Goal: Information Seeking & Learning: Learn about a topic

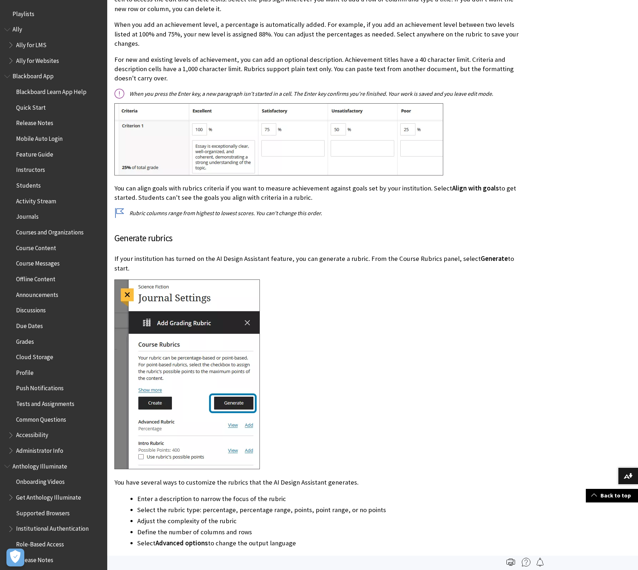
scroll to position [503, 0]
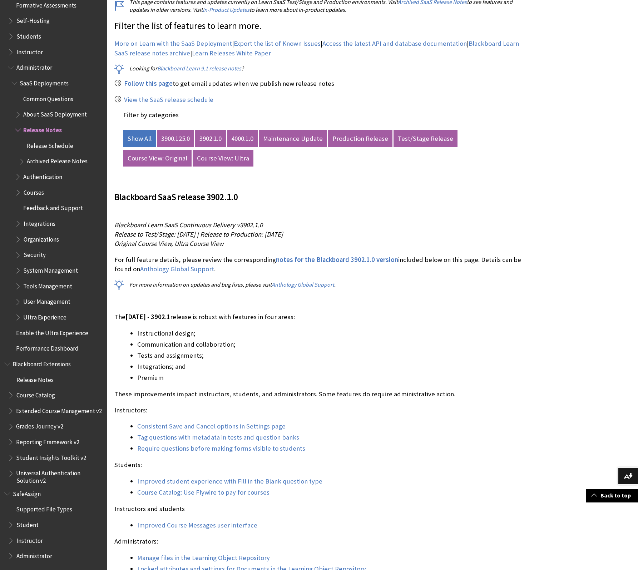
scroll to position [283, 0]
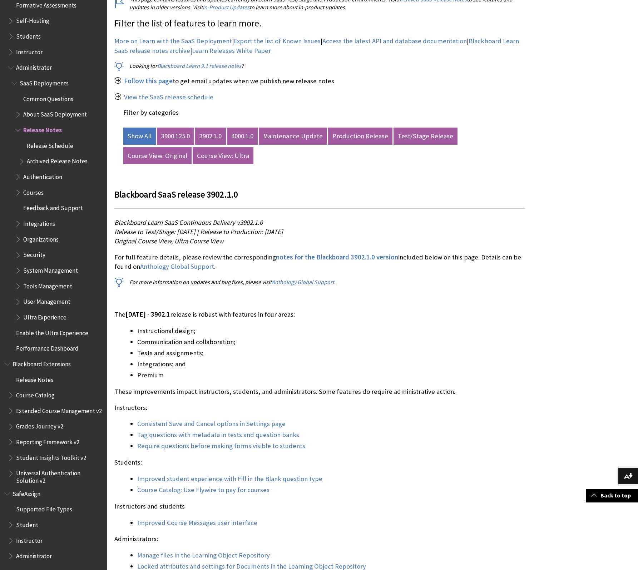
click at [185, 136] on link "3900.125.0" at bounding box center [175, 136] width 37 height 17
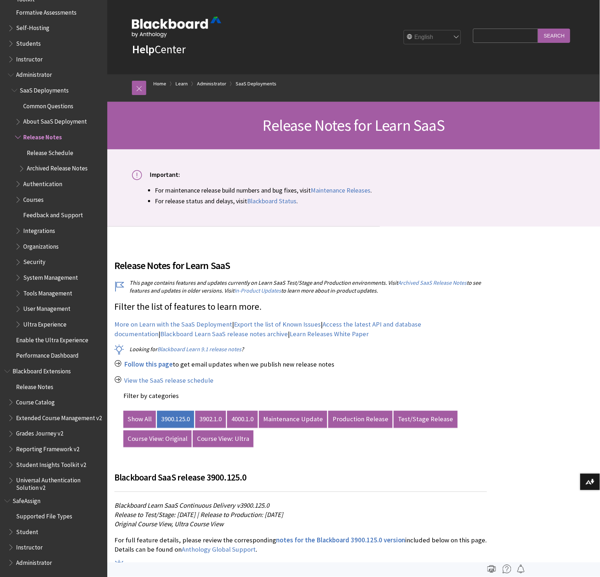
scroll to position [661, 0]
click at [512, 43] on input "Search Query" at bounding box center [505, 36] width 65 height 14
type input "pop-our rubric"
click at [538, 29] on input "Search" at bounding box center [554, 36] width 32 height 14
click at [542, 35] on input "Search" at bounding box center [554, 36] width 32 height 14
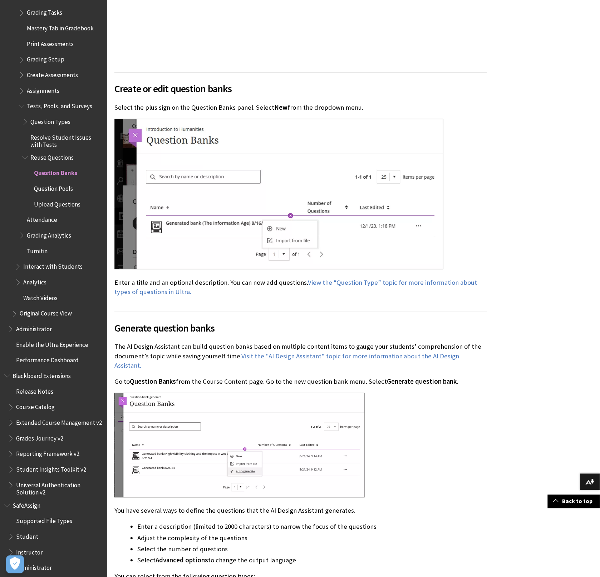
scroll to position [888, 0]
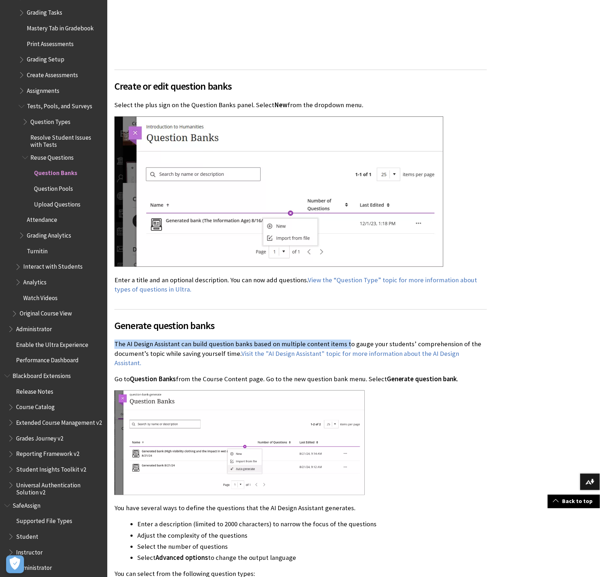
drag, startPoint x: 137, startPoint y: 342, endPoint x: 343, endPoint y: 344, distance: 205.8
click at [343, 344] on p "The AI Design Assistant can build question banks based on multiple content item…" at bounding box center [300, 354] width 372 height 28
copy p "The AI Design Assistant can build question banks based on multiple content items"
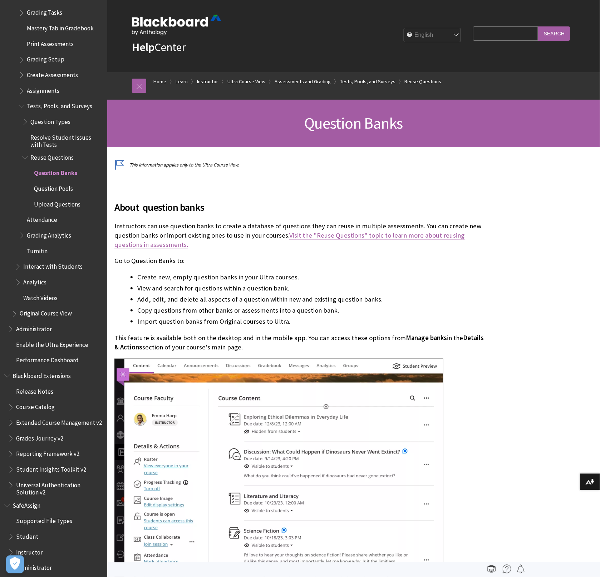
scroll to position [3, 0]
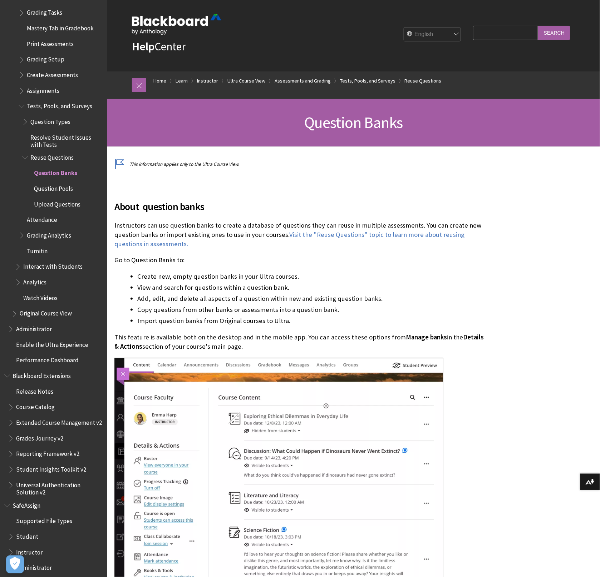
drag, startPoint x: 283, startPoint y: 239, endPoint x: 380, endPoint y: 227, distance: 97.9
click at [380, 227] on p "Instructors can use question banks to create a database of questions they can r…" at bounding box center [300, 235] width 372 height 28
drag, startPoint x: 429, startPoint y: 223, endPoint x: 284, endPoint y: 234, distance: 145.2
click at [284, 234] on p "Instructors can use question banks to create a database of questions they can r…" at bounding box center [300, 235] width 372 height 28
copy p "can create new question banks or import existing ones to use in your courses"
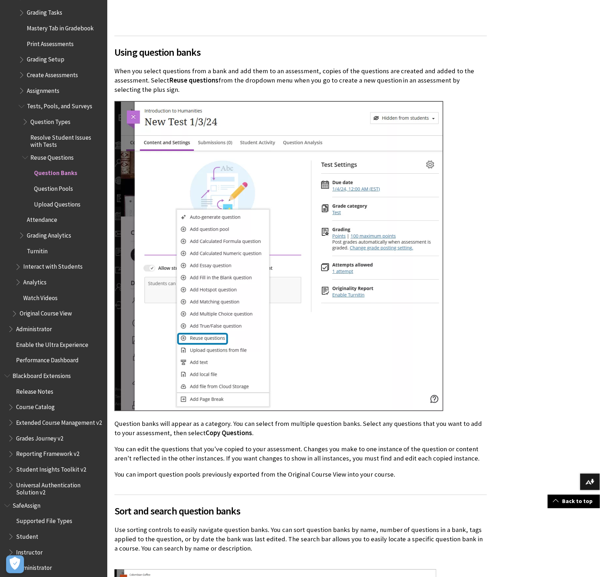
scroll to position [2460, 0]
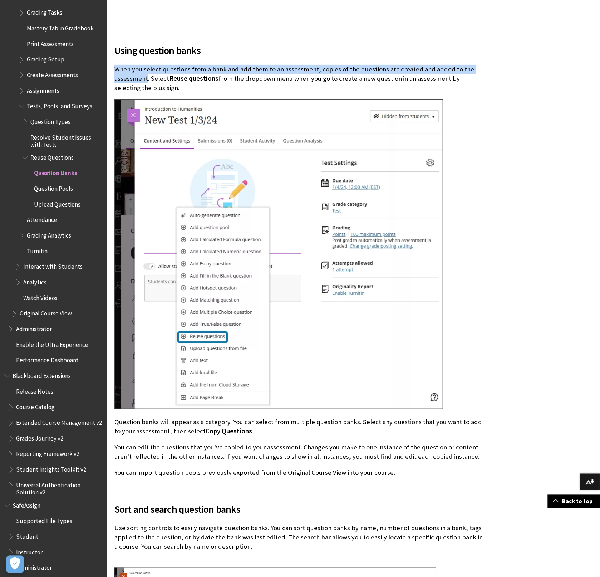
drag, startPoint x: 115, startPoint y: 57, endPoint x: 148, endPoint y: 66, distance: 34.3
click at [148, 66] on p "When you select questions from a bank and add them to an assessment, copies of …" at bounding box center [300, 79] width 372 height 28
copy p "When you select questions from a bank and add them to an assessment, copies of …"
drag, startPoint x: 112, startPoint y: 436, endPoint x: 463, endPoint y: 449, distance: 350.8
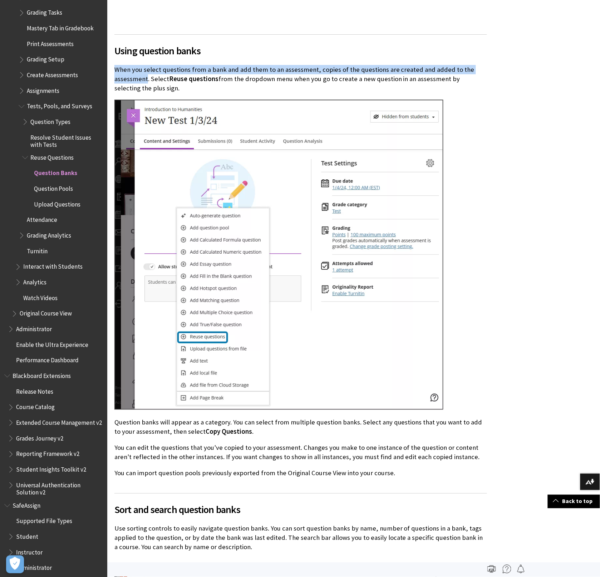
click at [463, 449] on div "About question banks Instructors can use question banks to create a database of…" at bounding box center [300, 565] width 387 height 5709
copy p "You can edit the questions that you've copied to your assessment. Changes you m…"
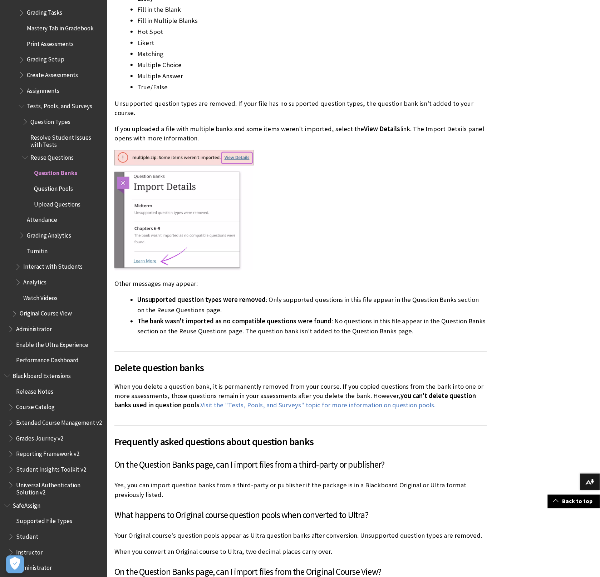
scroll to position [4941, 0]
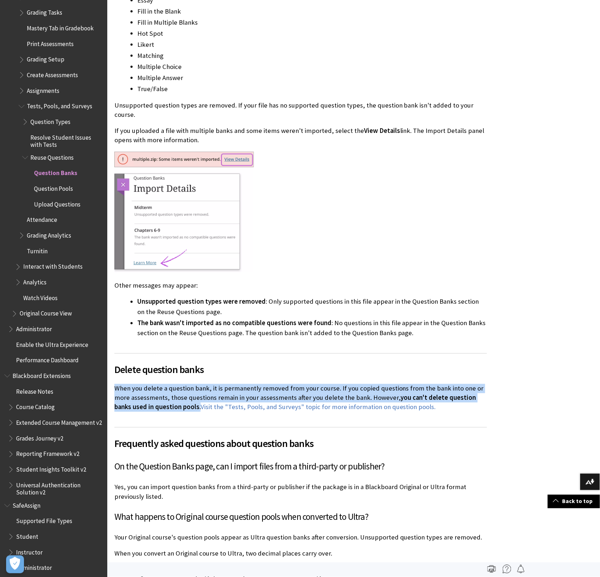
drag, startPoint x: 164, startPoint y: 386, endPoint x: 113, endPoint y: 366, distance: 55.7
copy p "When you delete a question bank, it is permanently removed from your course. If…"
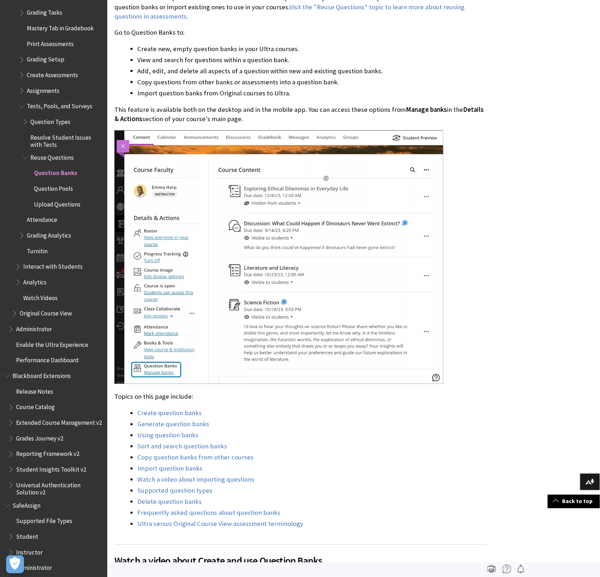
scroll to position [232, 0]
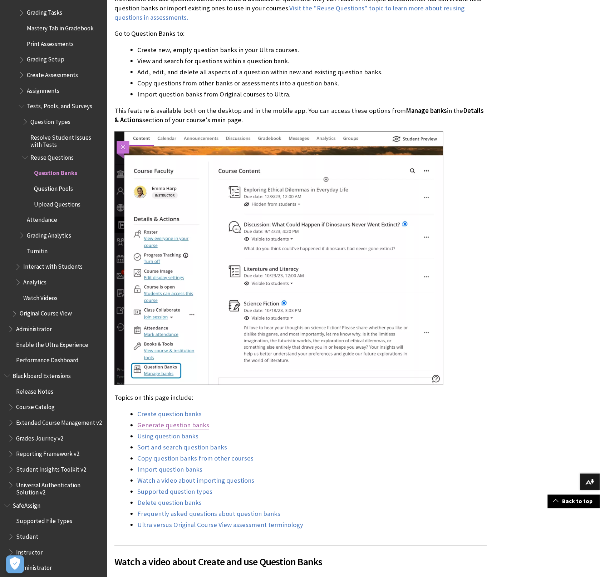
click at [184, 423] on link "Generate question banks" at bounding box center [173, 425] width 72 height 9
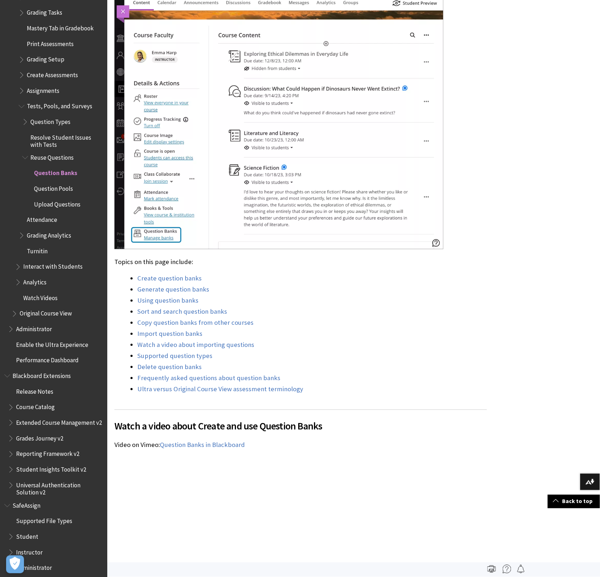
scroll to position [360, 0]
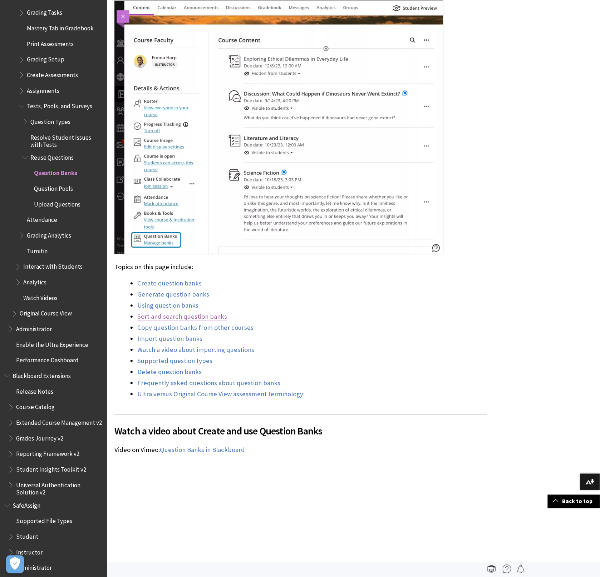
click at [178, 315] on link "Sort and search question banks" at bounding box center [182, 317] width 90 height 9
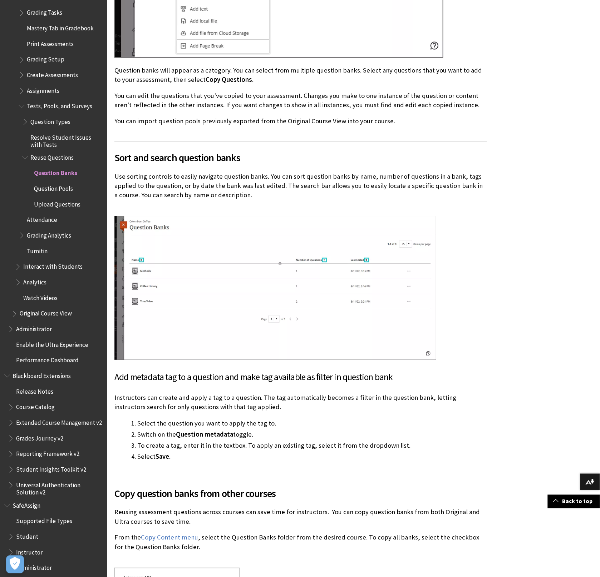
scroll to position [2812, 0]
click at [113, 385] on div "About question banks Instructors can use question banks to create a database of…" at bounding box center [300, 212] width 387 height 5709
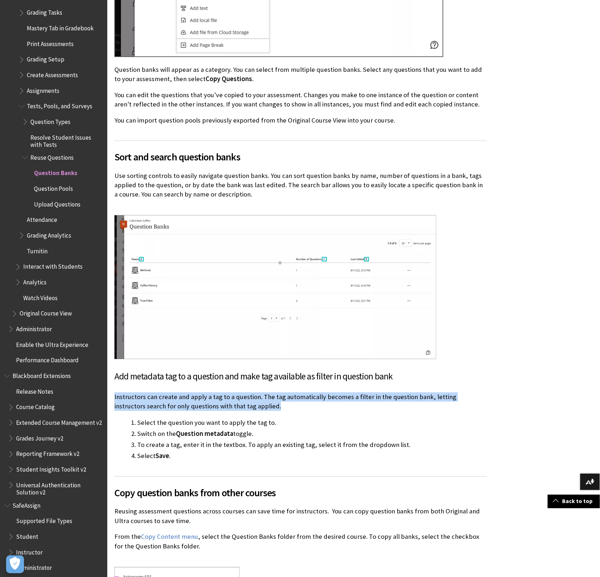
drag, startPoint x: 114, startPoint y: 386, endPoint x: 270, endPoint y: 399, distance: 156.7
click at [270, 399] on p "Instructors can create and apply a tag to a question. The tag automatically bec…" at bounding box center [300, 401] width 372 height 19
copy p "Instructors can create and apply a tag to a question. The tag automatically bec…"
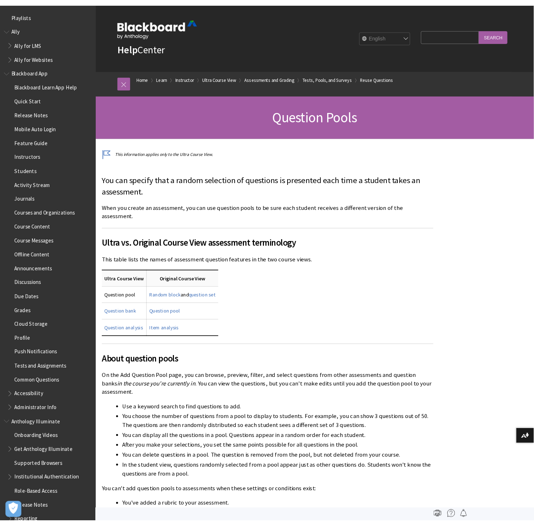
scroll to position [538, 0]
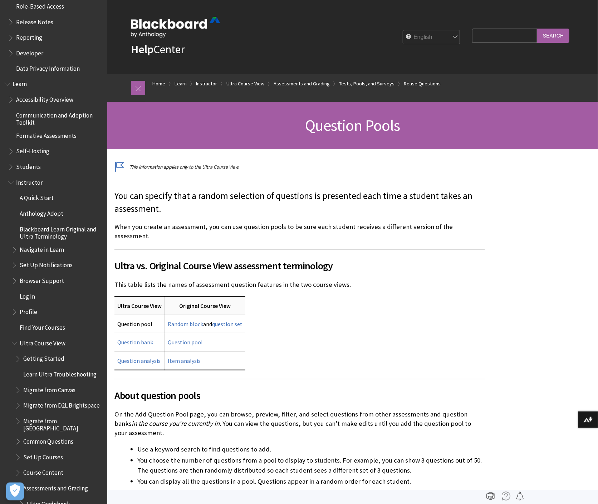
click at [505, 34] on input "Search Query" at bounding box center [504, 36] width 65 height 14
type input "gradebook bulk"
click at [537, 29] on input "Search" at bounding box center [553, 36] width 32 height 14
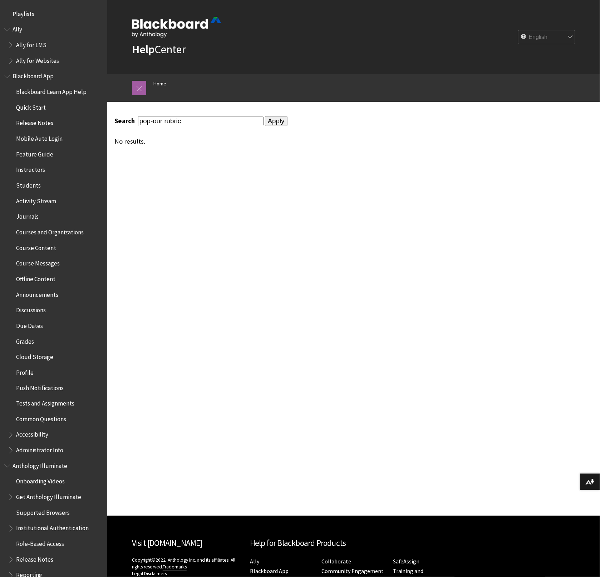
click at [506, 34] on div "English عربية Català Cymraeg Deutsch Español Suomi Français עברית Italiano 日本語 …" at bounding box center [398, 37] width 354 height 19
click at [161, 120] on input "pop-our rubric" at bounding box center [200, 121] width 125 height 10
type input "pop-out rubric"
click at [265, 116] on input "Apply" at bounding box center [276, 121] width 23 height 10
click at [265, 123] on input "Apply" at bounding box center [276, 121] width 23 height 10
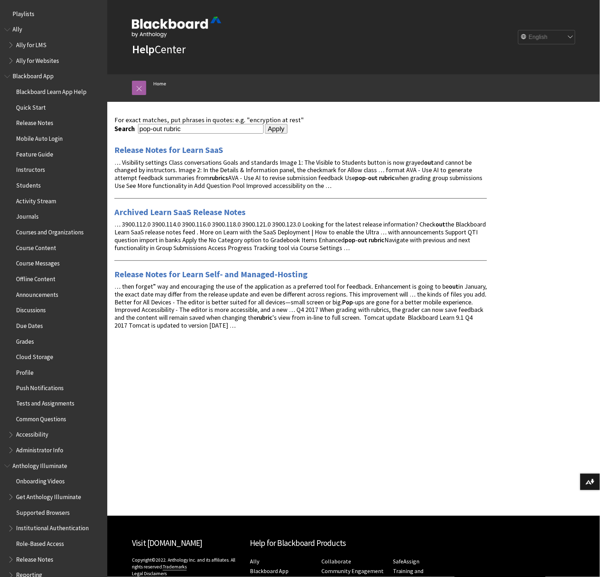
drag, startPoint x: 163, startPoint y: 127, endPoint x: 84, endPoint y: 120, distance: 80.0
click at [84, 120] on div "Skip to main content Help Center English عربية Català Cymraeg Deutsch Español S…" at bounding box center [300, 323] width 600 height 647
type input "rubric"
click at [265, 124] on input "Apply" at bounding box center [276, 129] width 23 height 10
click at [265, 128] on input "Apply" at bounding box center [276, 129] width 23 height 10
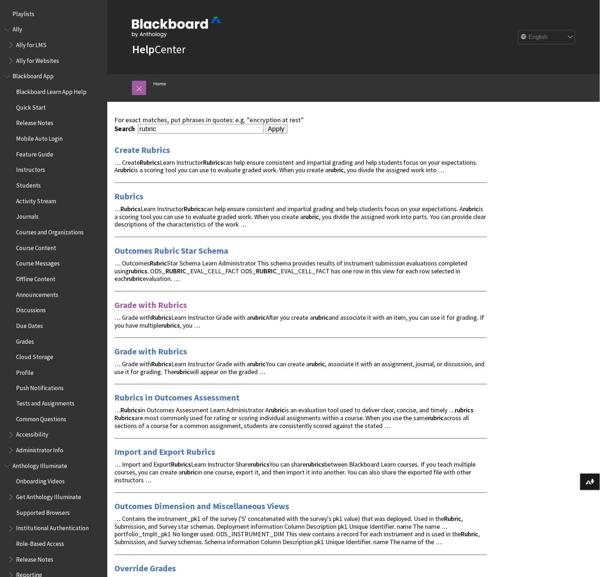
click at [170, 306] on link "Grade with Rubrics" at bounding box center [150, 304] width 73 height 11
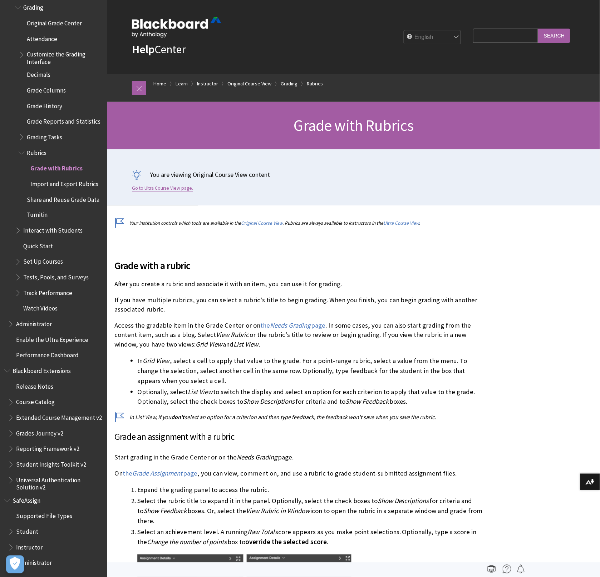
click at [166, 188] on link "Go to Ultra Course View page." at bounding box center [162, 188] width 61 height 6
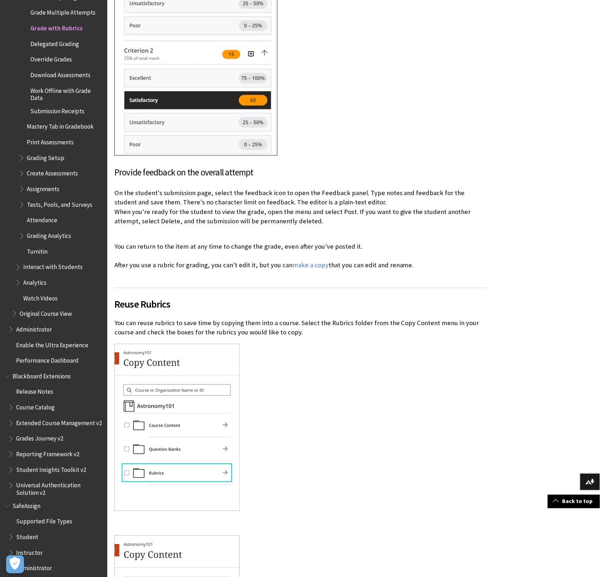
scroll to position [1956, 0]
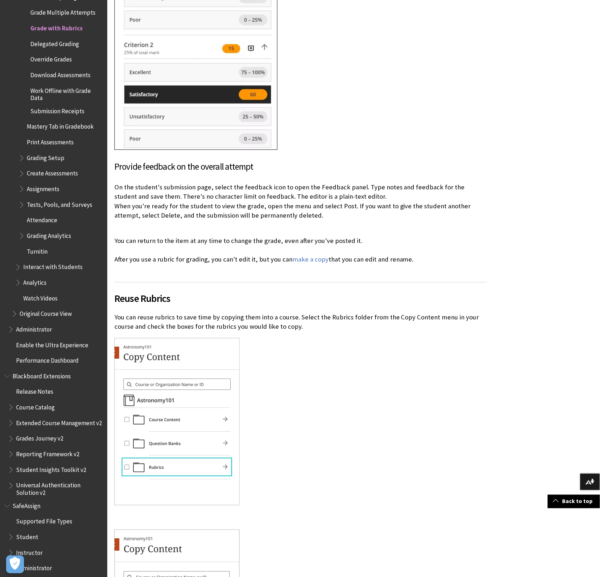
click at [219, 266] on p "You can return to the item at any time to change the grade, even after you've p…" at bounding box center [300, 250] width 372 height 47
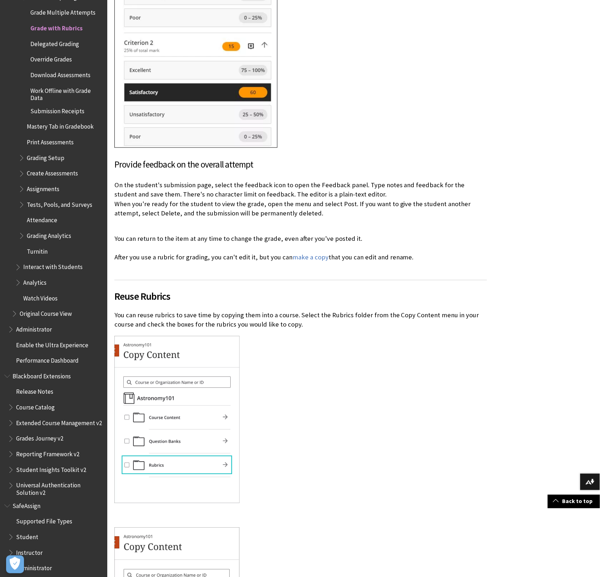
drag, startPoint x: 115, startPoint y: 257, endPoint x: 437, endPoint y: 254, distance: 322.4
click at [437, 254] on p "You can return to the item at any time to change the grade, even after you've p…" at bounding box center [300, 248] width 372 height 47
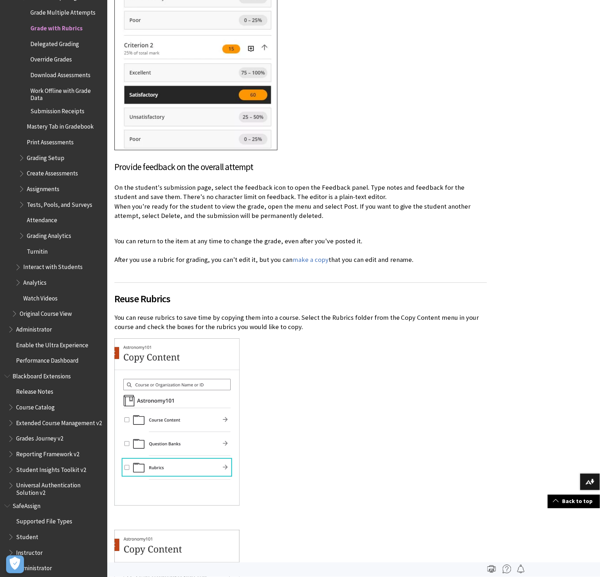
scroll to position [1954, 0]
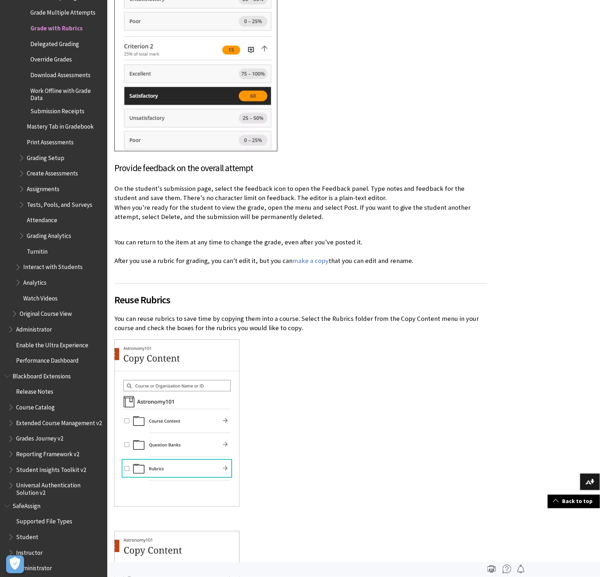
copy p "After you use a rubric for grading, you can't edit it, but you can make a copy …"
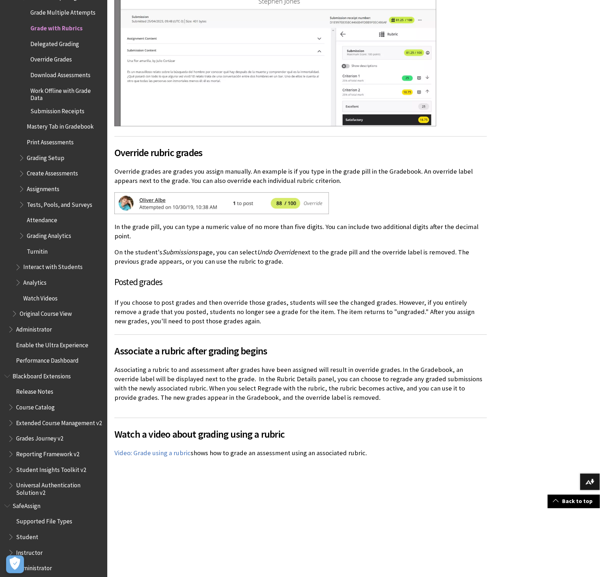
scroll to position [2804, 0]
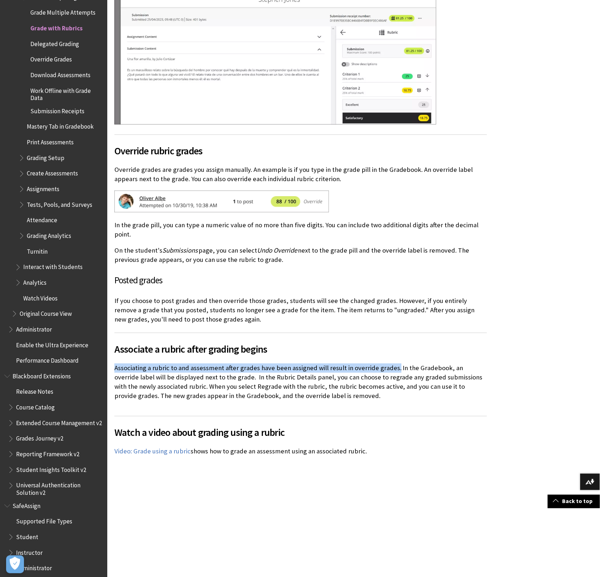
drag, startPoint x: 393, startPoint y: 366, endPoint x: 112, endPoint y: 364, distance: 281.6
copy p "Associating a rubric to and assessment after grades have been assigned will res…"
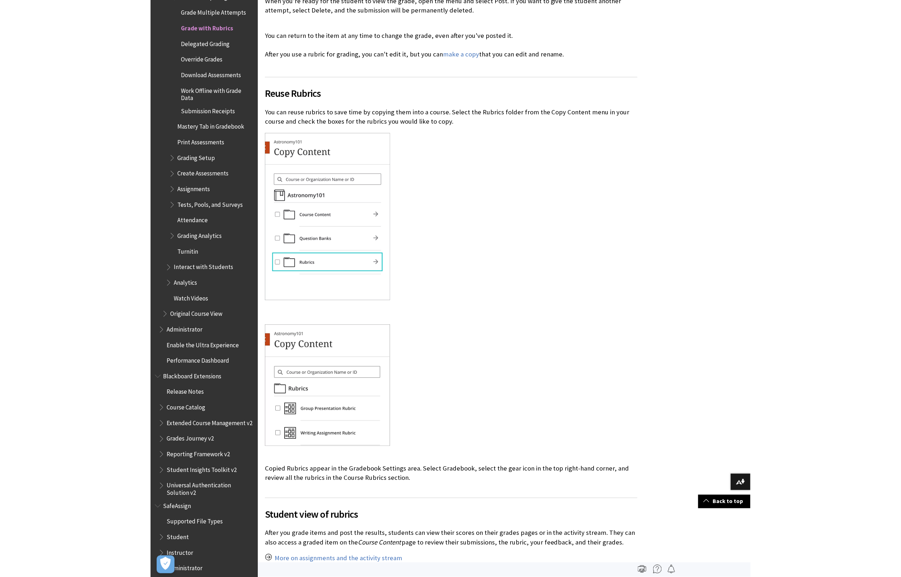
scroll to position [2161, 0]
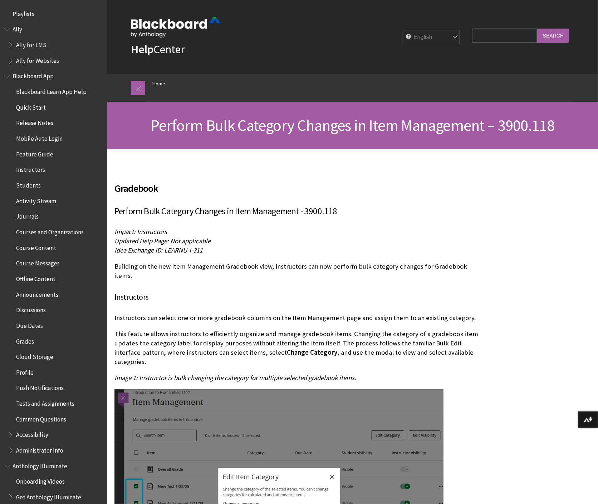
scroll to position [9, 0]
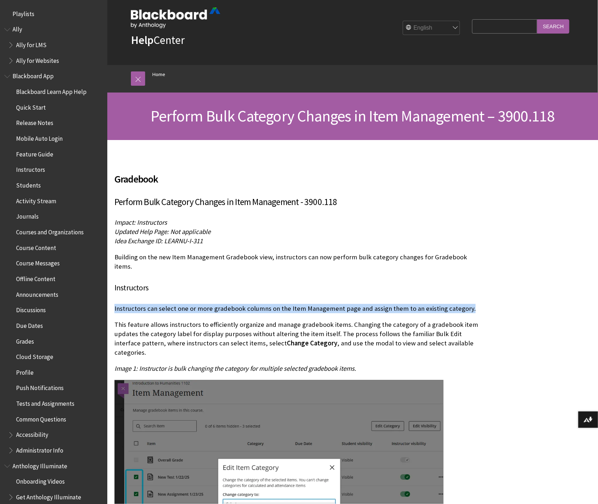
drag, startPoint x: 464, startPoint y: 299, endPoint x: 113, endPoint y: 301, distance: 350.2
click at [113, 301] on div "Gradebook Perform Bulk Category Changes in Item Management - 3900.118 Impact: I…" at bounding box center [299, 405] width 385 height 531
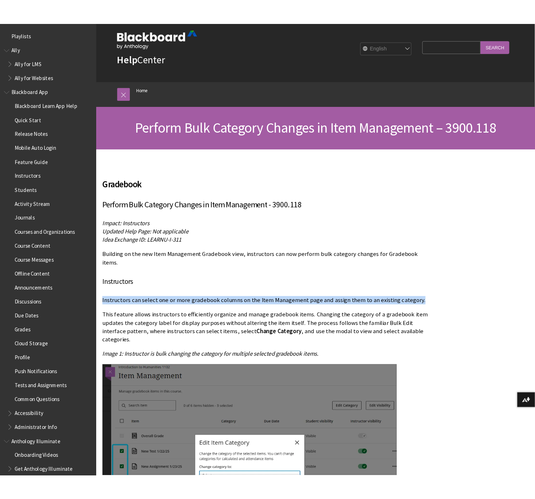
scroll to position [5, 0]
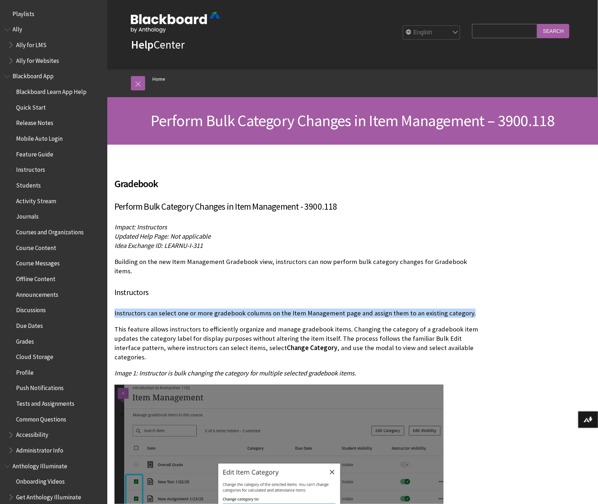
copy p "Instructors can select one or more gradebook columns on the Item Management pag…"
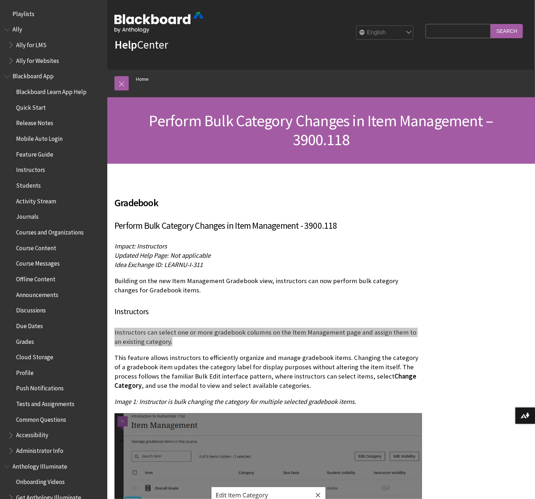
scroll to position [5, 0]
